Goal: Information Seeking & Learning: Understand process/instructions

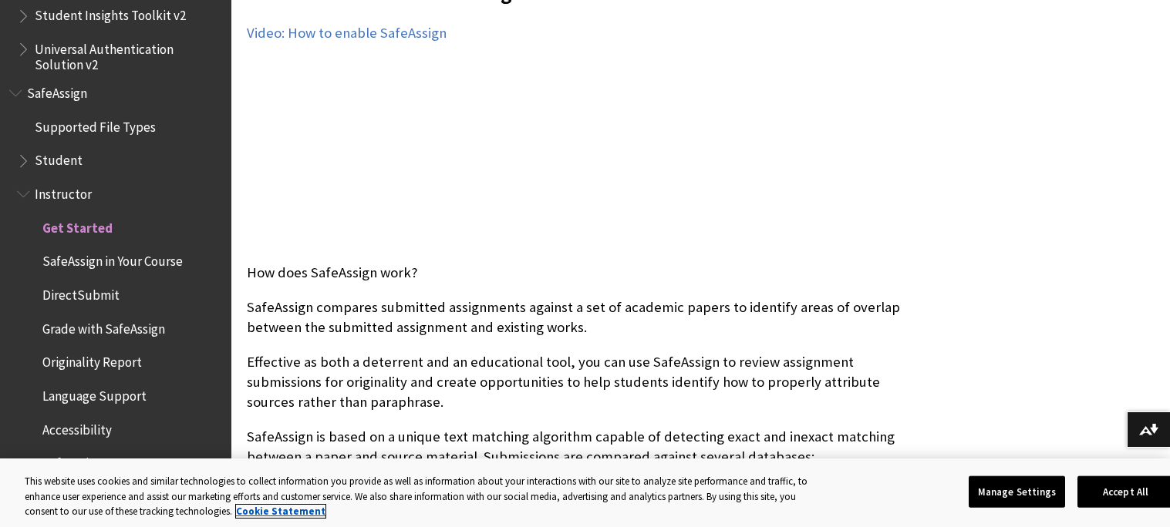
scroll to position [429, 0]
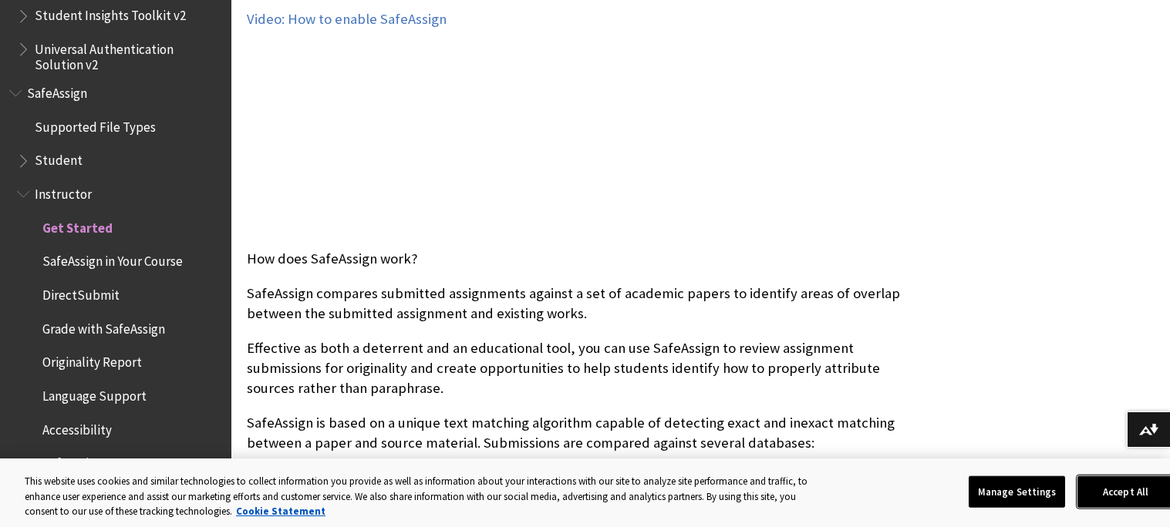
click at [1122, 504] on button "Accept All" at bounding box center [1125, 492] width 96 height 32
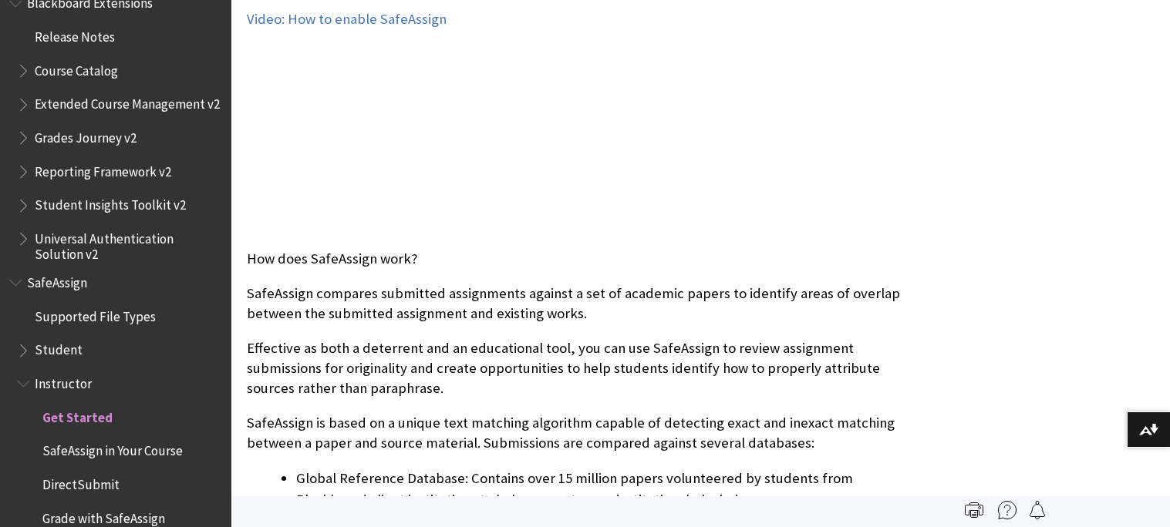
scroll to position [1685, 0]
click at [71, 417] on span "Get Started" at bounding box center [77, 416] width 70 height 21
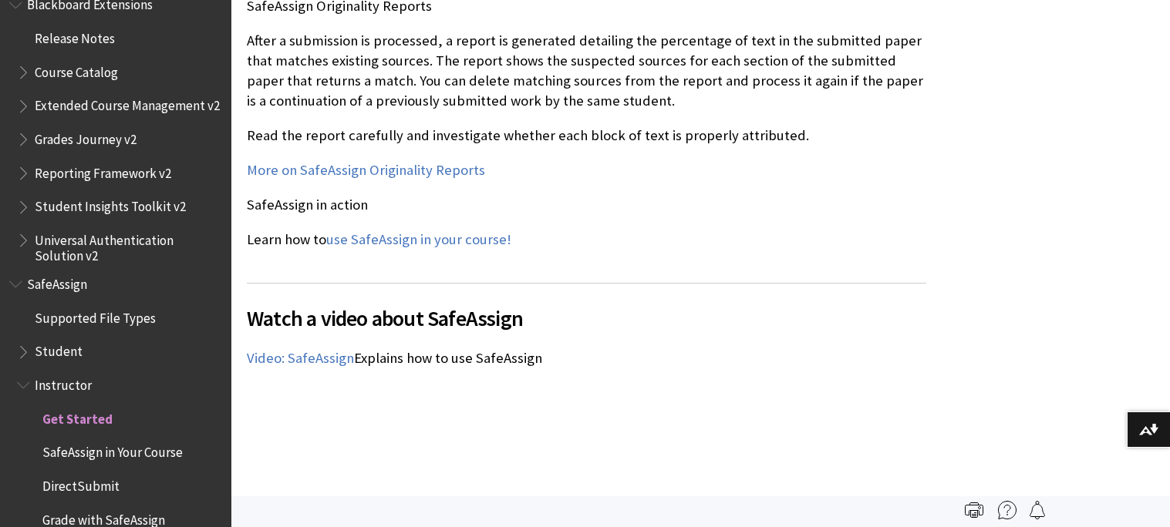
scroll to position [1840, 0]
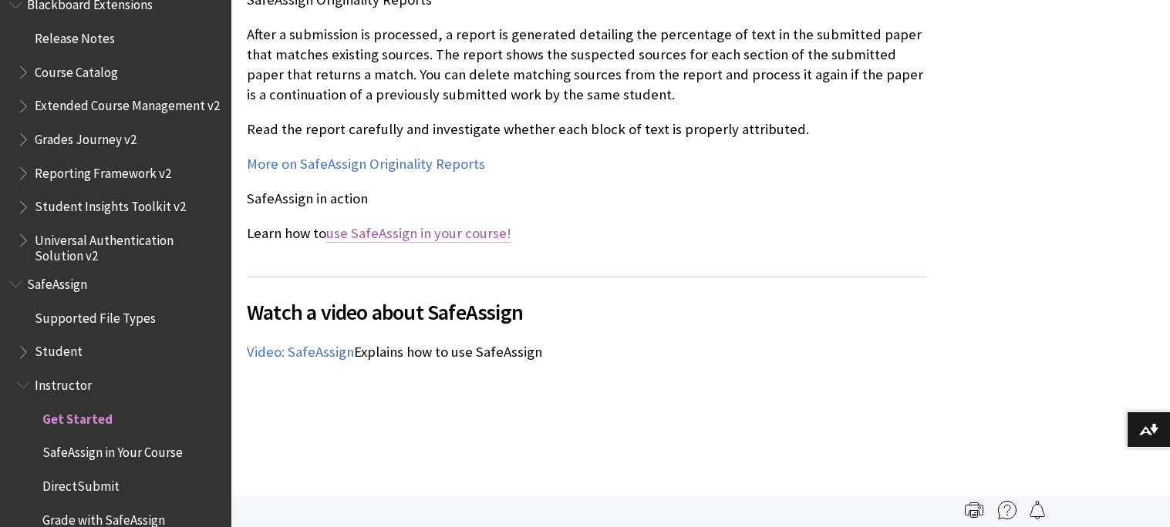
click at [456, 232] on link "use SafeAssign in your course!" at bounding box center [418, 233] width 185 height 19
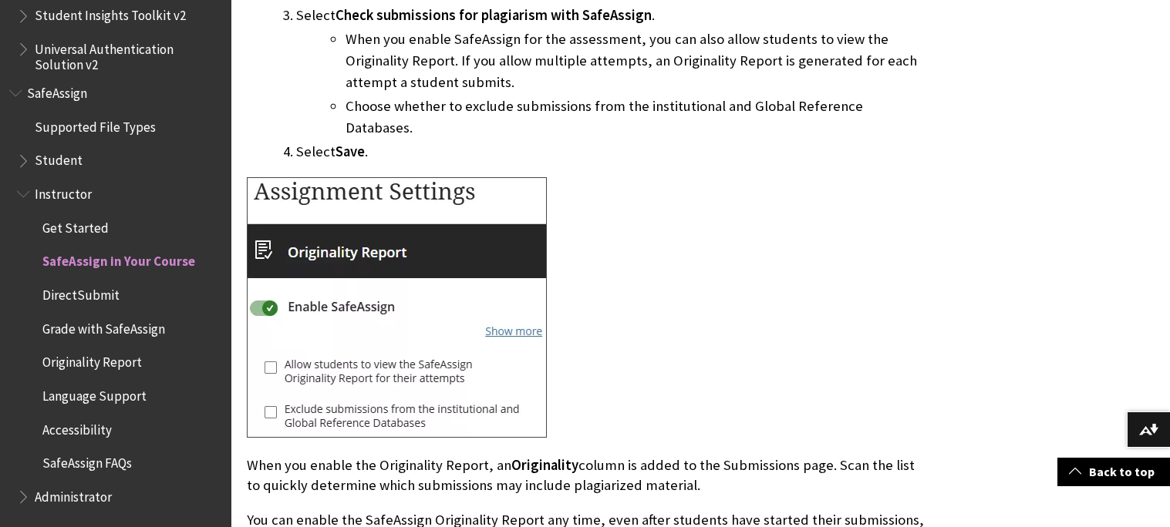
scroll to position [1078, 0]
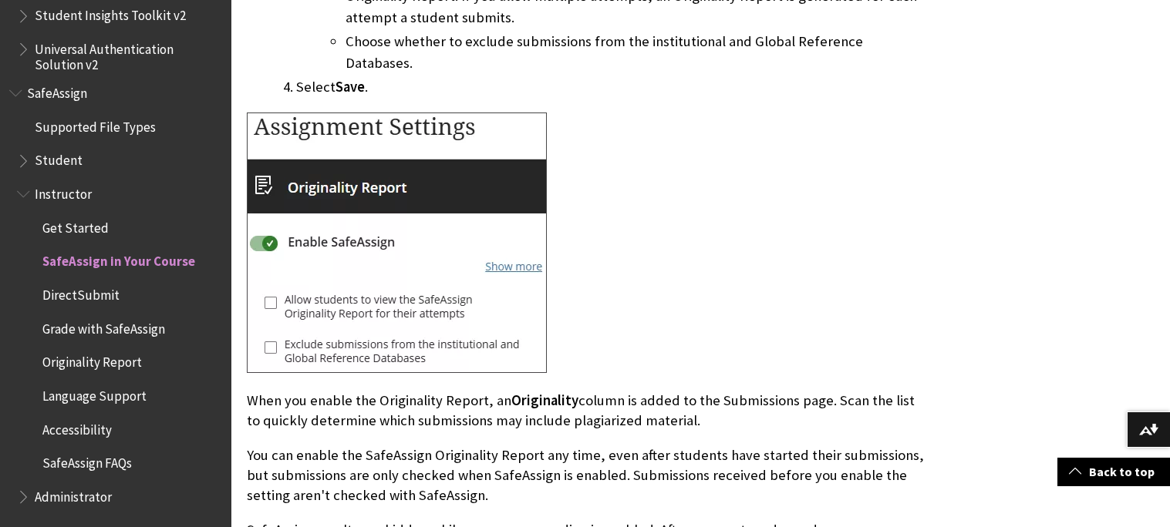
click at [408, 309] on img at bounding box center [397, 243] width 300 height 261
click at [409, 338] on img at bounding box center [397, 243] width 300 height 261
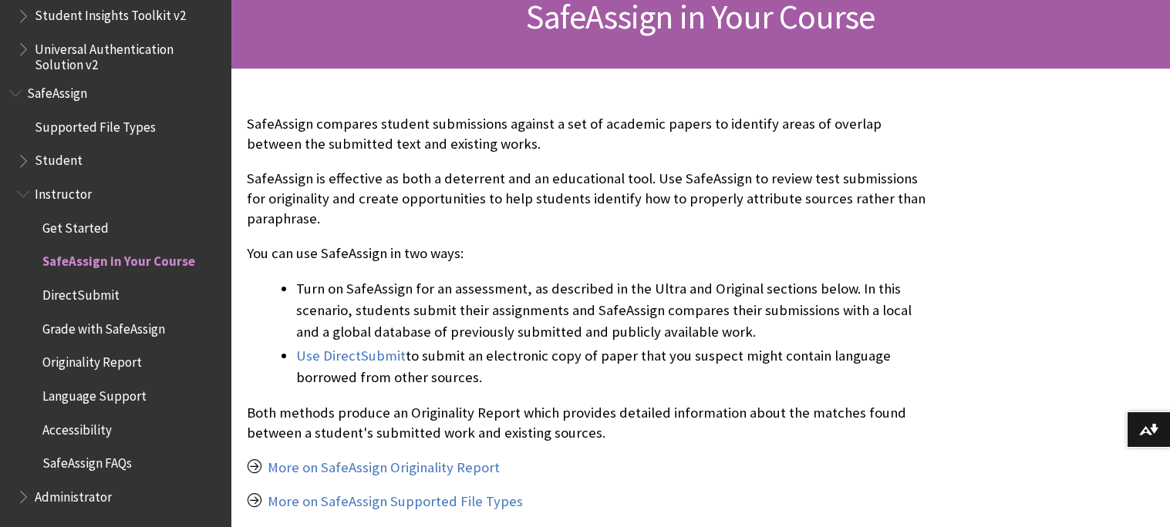
scroll to position [253, 0]
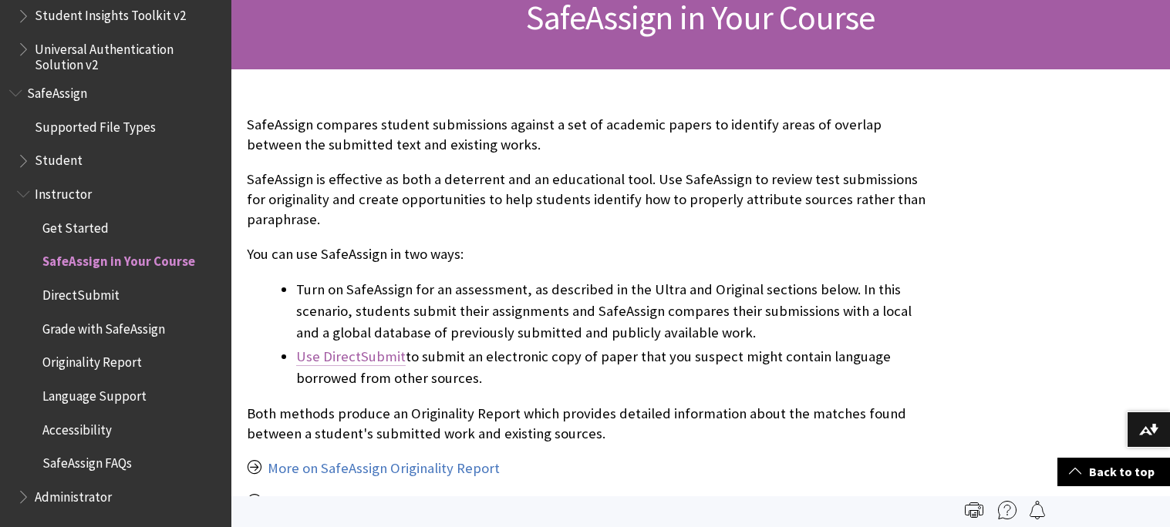
click at [395, 353] on link "Use DirectSubmit" at bounding box center [350, 357] width 109 height 19
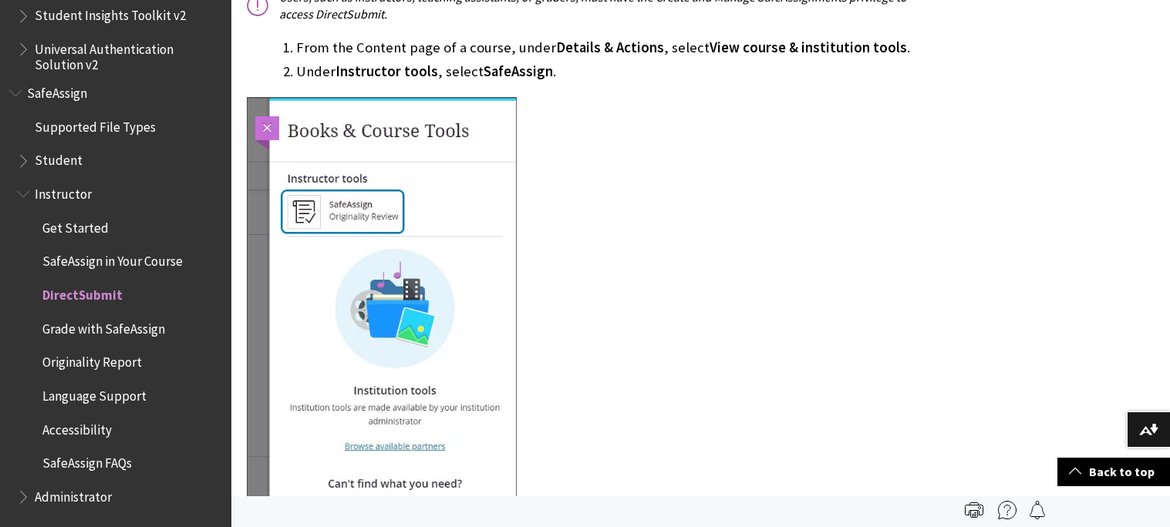
scroll to position [877, 0]
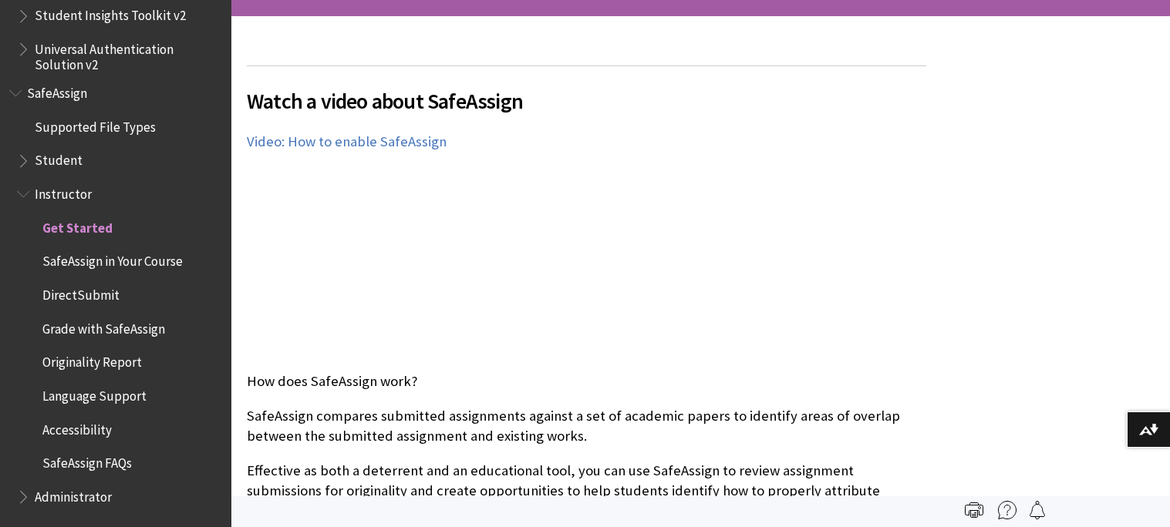
scroll to position [311, 0]
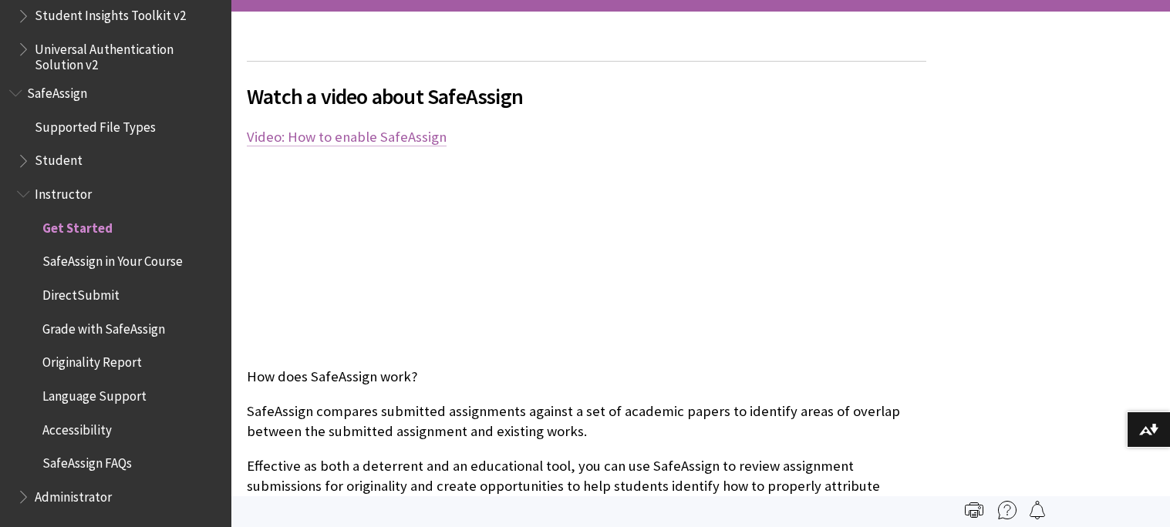
click at [357, 135] on link "Video: How to enable SafeAssign" at bounding box center [347, 137] width 200 height 19
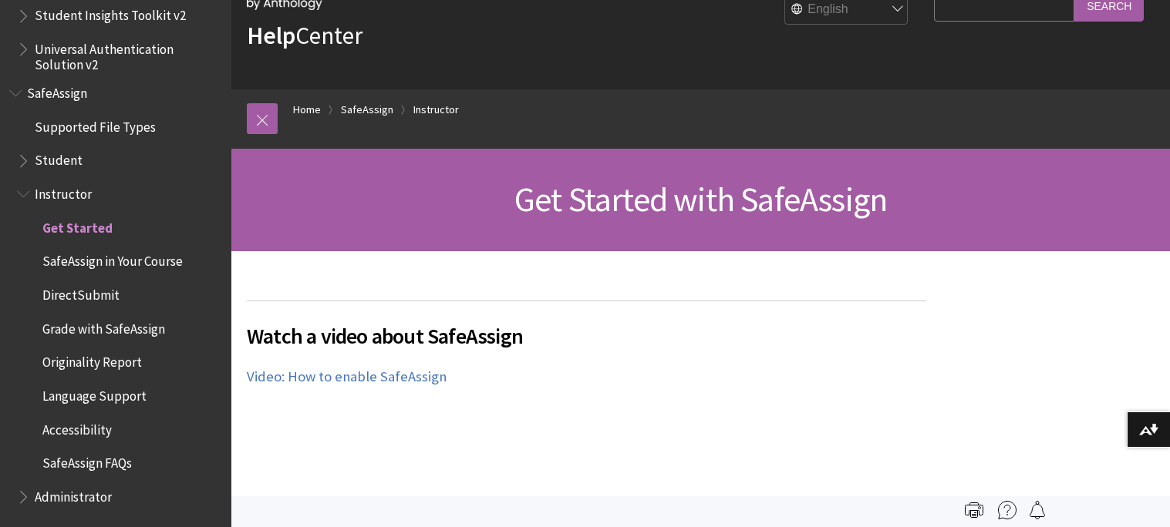
scroll to position [0, 0]
